Goal: Information Seeking & Learning: Learn about a topic

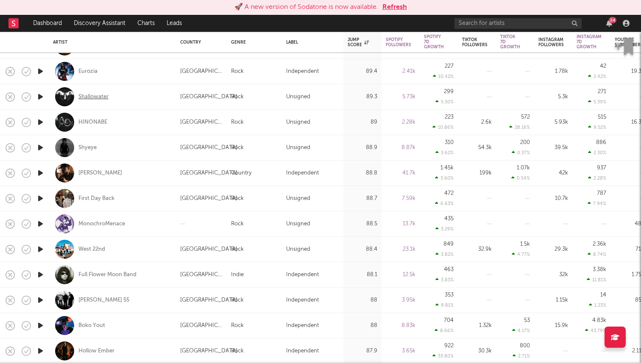
click at [98, 96] on div "Shallowater" at bounding box center [93, 97] width 30 height 8
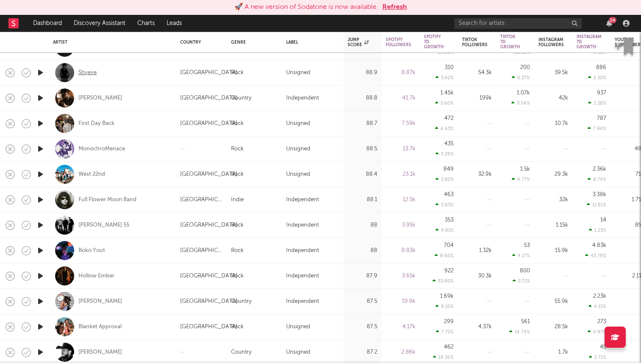
click at [86, 71] on div "Shyeye" at bounding box center [87, 73] width 18 height 8
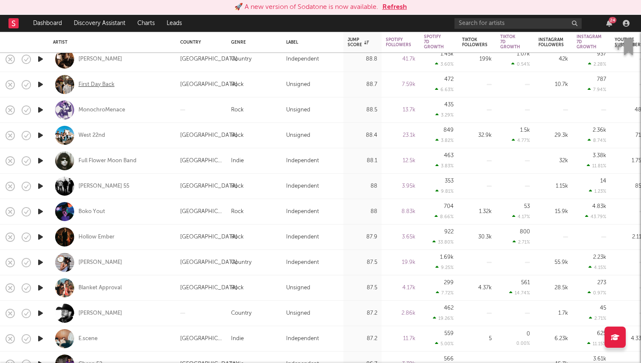
click at [104, 83] on div "First Day Back" at bounding box center [96, 85] width 36 height 8
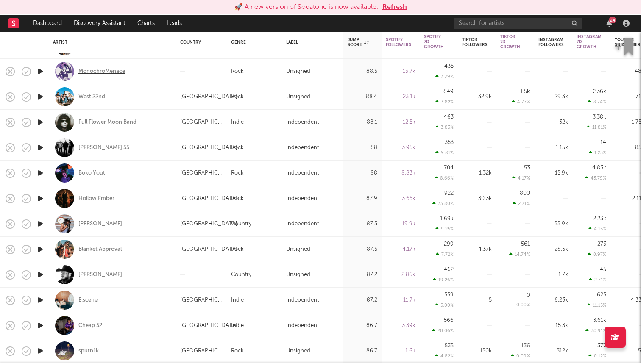
click at [117, 71] on div "MonochroMenace" at bounding box center [101, 72] width 47 height 8
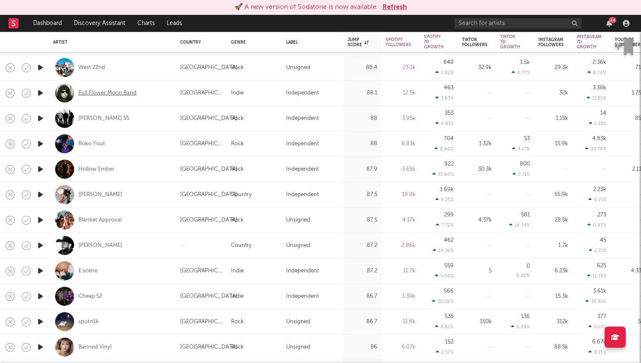
click at [97, 96] on div "Full Flower Moon Band" at bounding box center [107, 93] width 58 height 8
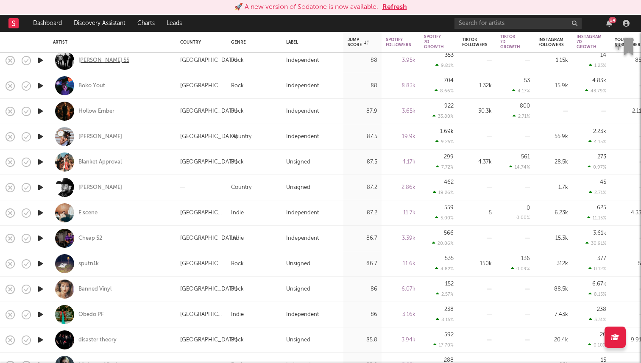
click at [94, 61] on div "Helen 55" at bounding box center [103, 61] width 51 height 8
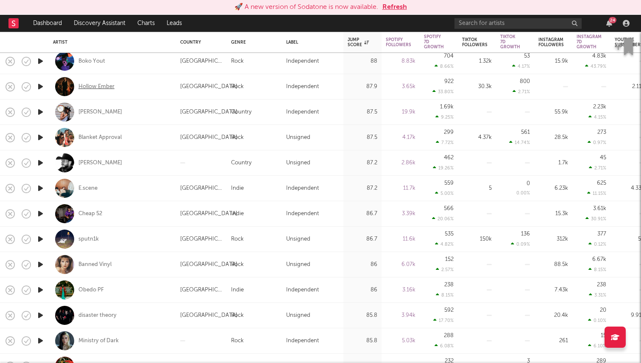
click at [105, 85] on div "Hollow Ember" at bounding box center [96, 87] width 36 height 8
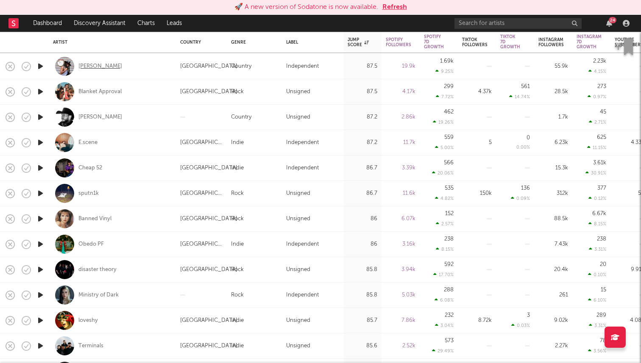
click at [117, 64] on div "Steve Ray Ladson" at bounding box center [100, 67] width 44 height 8
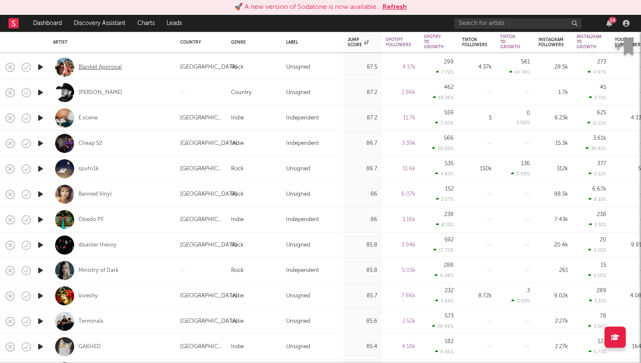
click at [114, 65] on div "Blanket Approval" at bounding box center [99, 68] width 43 height 8
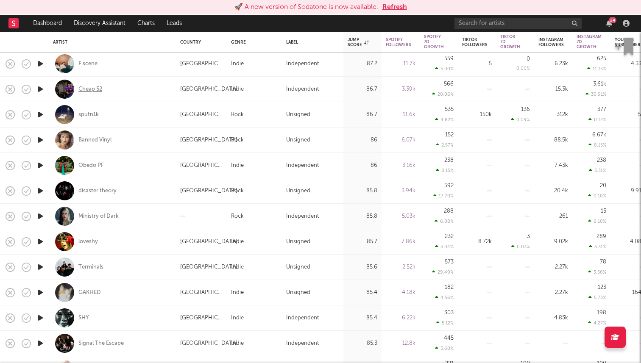
click at [100, 89] on div "Cheap 52" at bounding box center [90, 90] width 24 height 8
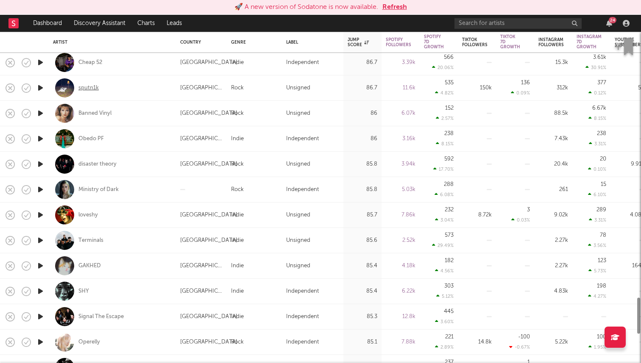
click at [90, 87] on div "sputn1k" at bounding box center [88, 88] width 20 height 8
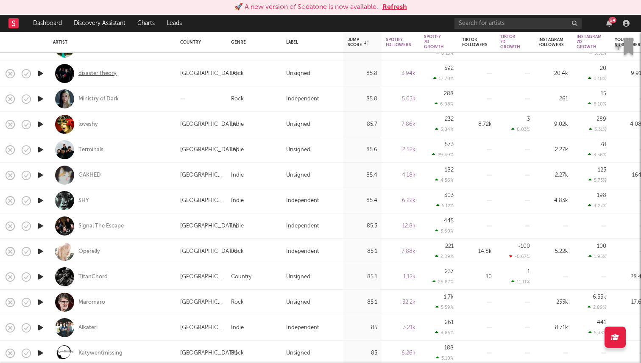
click at [109, 72] on div "disaster theory" at bounding box center [97, 74] width 38 height 8
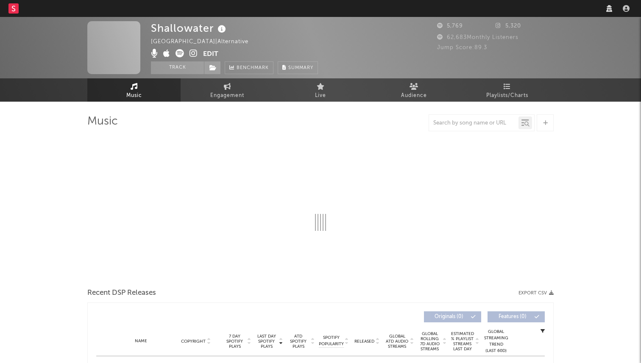
select select "1w"
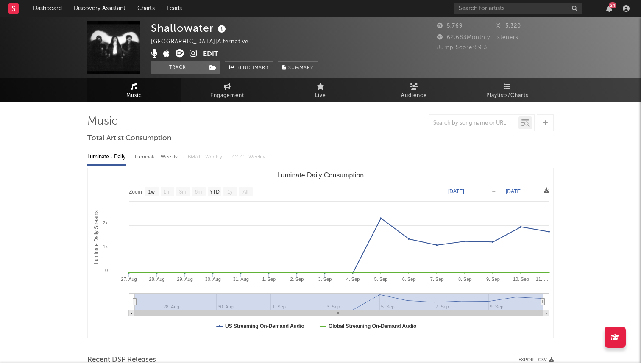
click at [193, 55] on icon at bounding box center [194, 53] width 8 height 8
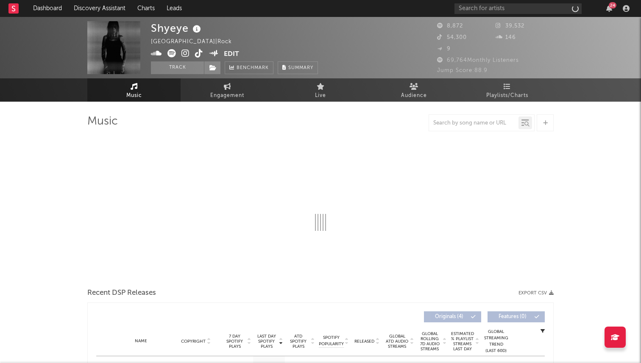
select select "6m"
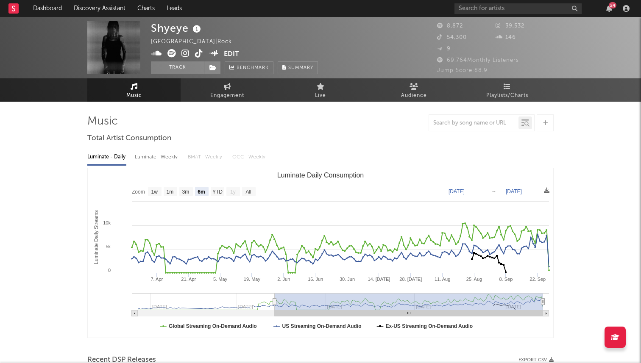
click at [187, 52] on icon at bounding box center [186, 53] width 8 height 8
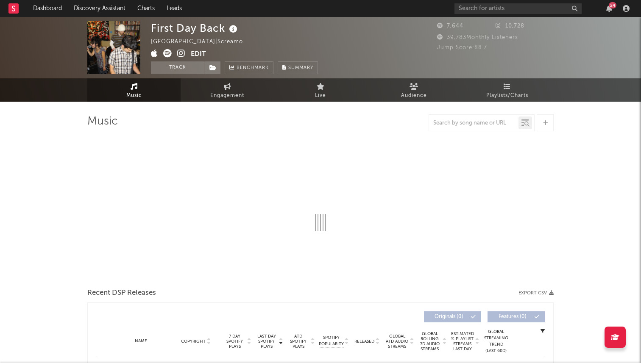
select select "1w"
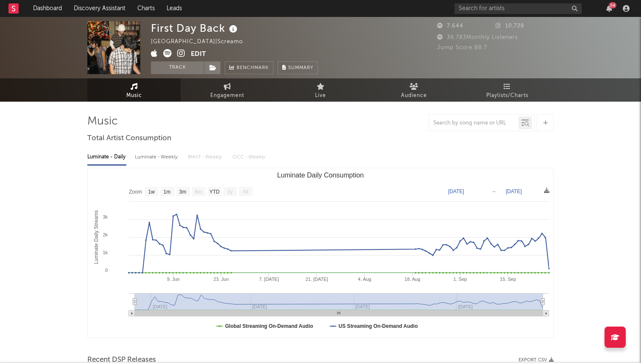
click at [182, 51] on icon at bounding box center [181, 53] width 8 height 8
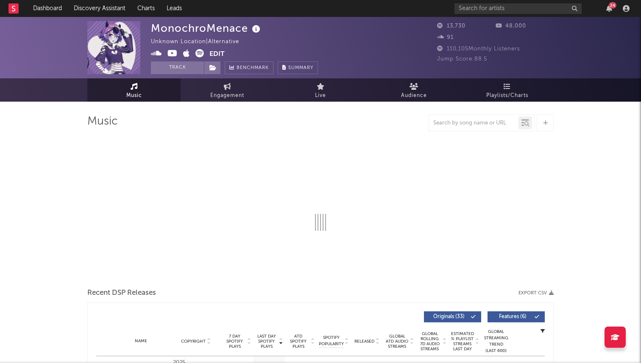
select select "6m"
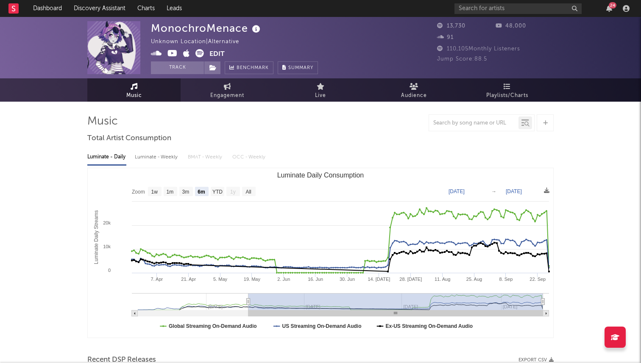
click at [173, 53] on icon at bounding box center [173, 53] width 10 height 8
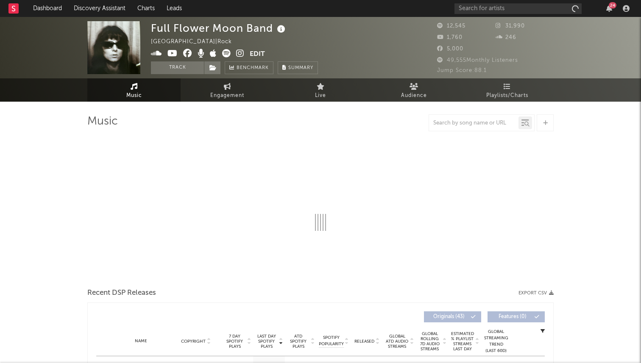
select select "6m"
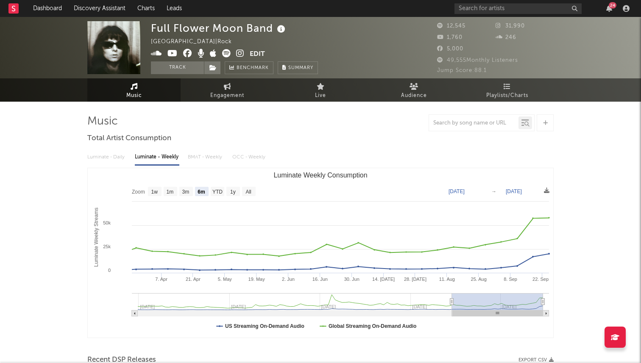
click at [234, 56] on span at bounding box center [200, 54] width 99 height 11
click at [238, 56] on icon at bounding box center [240, 53] width 8 height 8
drag, startPoint x: 150, startPoint y: 27, endPoint x: 271, endPoint y: 27, distance: 120.4
click at [271, 27] on div "Full Flower Moon Band Australia | Rock Edit Track Benchmark Summary 12,545 31,9…" at bounding box center [320, 47] width 641 height 61
copy div "Full Flower Moon Band"
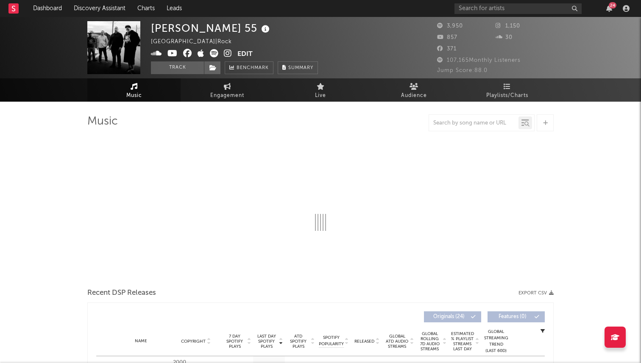
select select "1w"
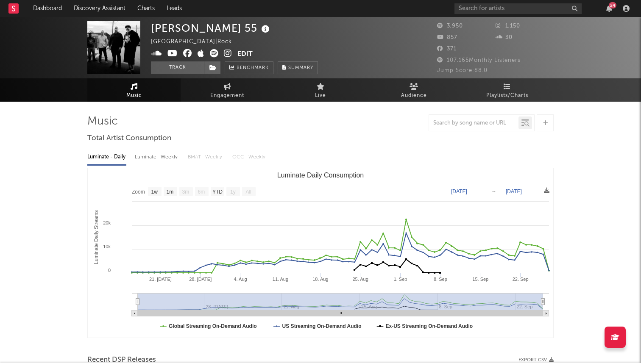
click at [226, 53] on icon at bounding box center [228, 53] width 8 height 8
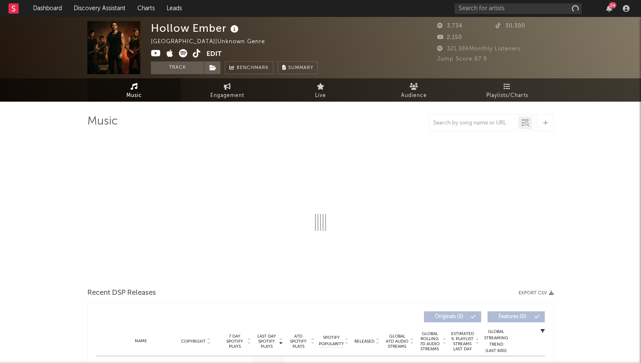
select select "1w"
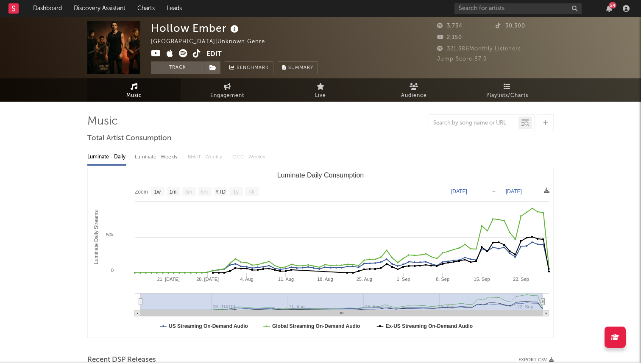
click at [156, 55] on icon at bounding box center [156, 53] width 10 height 8
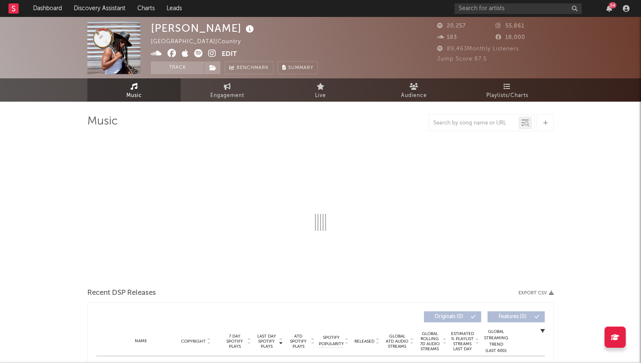
click at [209, 53] on icon at bounding box center [212, 53] width 8 height 8
select select "1w"
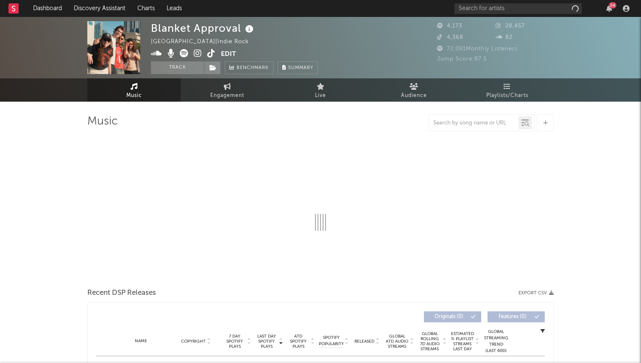
select select "1w"
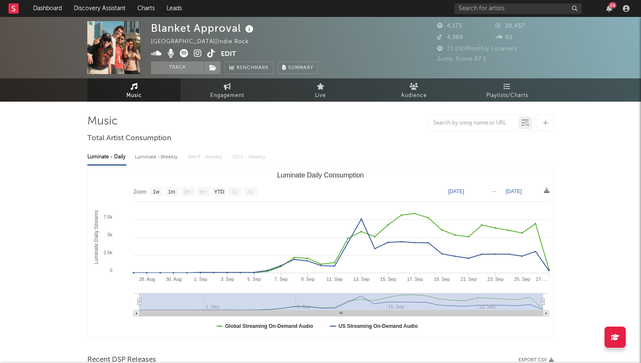
click at [201, 53] on icon at bounding box center [198, 53] width 8 height 8
drag, startPoint x: 148, startPoint y: 34, endPoint x: 240, endPoint y: 32, distance: 92.9
click at [240, 32] on div "Blanket Approval United States | Indie Rock Edit Track Benchmark Summary 4,173 …" at bounding box center [320, 47] width 641 height 61
copy div "Blanket Approval"
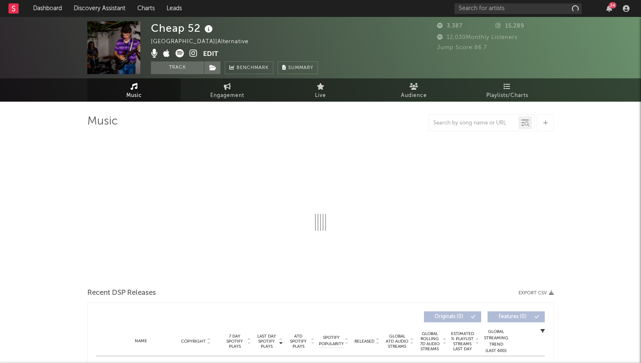
select select "1w"
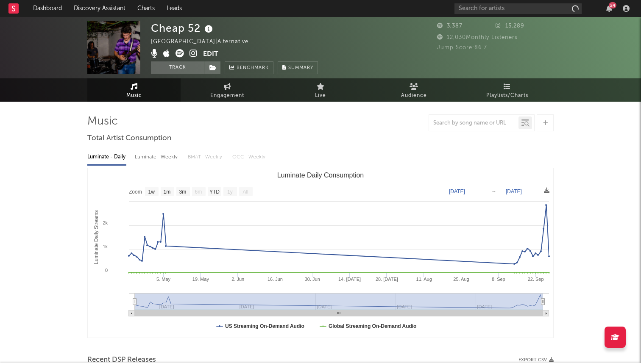
click at [193, 55] on icon at bounding box center [194, 53] width 8 height 8
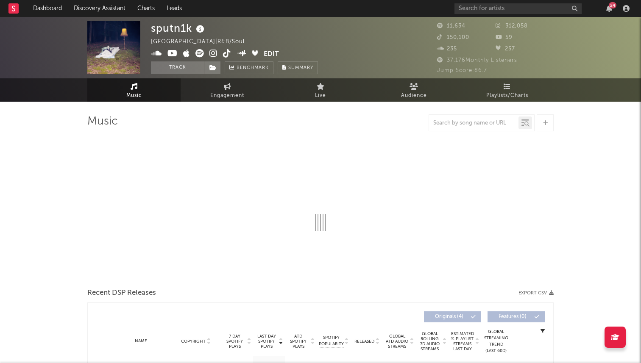
select select "6m"
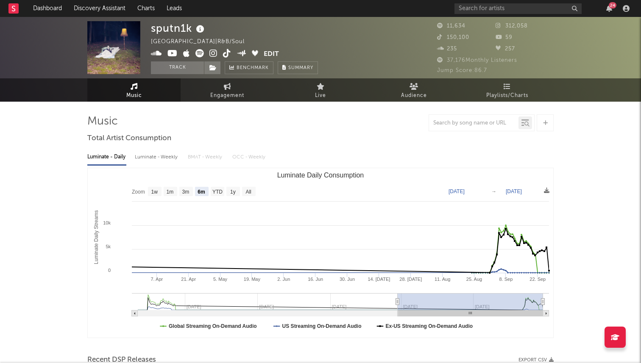
click at [213, 53] on icon at bounding box center [213, 53] width 8 height 8
drag, startPoint x: 158, startPoint y: 27, endPoint x: 194, endPoint y: 27, distance: 36.0
click at [194, 27] on div "sputn1k Germany | R&B/Soul Edit Track Benchmark Summary 11,634 312,058 150,100 …" at bounding box center [320, 47] width 641 height 61
copy div "sputn1k"
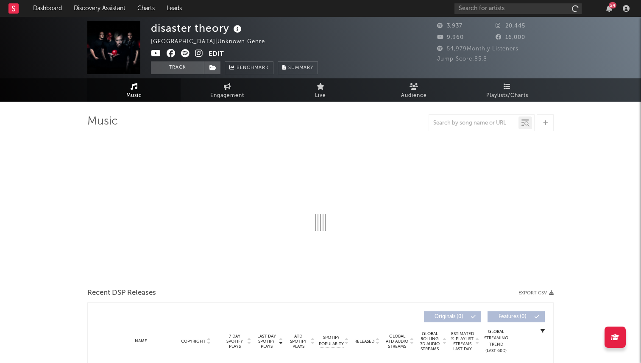
select select "6m"
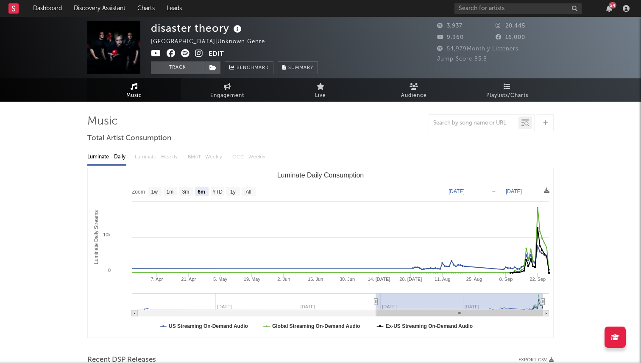
click at [202, 50] on icon at bounding box center [199, 53] width 8 height 8
drag, startPoint x: 152, startPoint y: 29, endPoint x: 229, endPoint y: 28, distance: 76.8
click at [229, 28] on div "disaster theory" at bounding box center [197, 28] width 93 height 14
copy div "disaster theory"
